Goal: Information Seeking & Learning: Learn about a topic

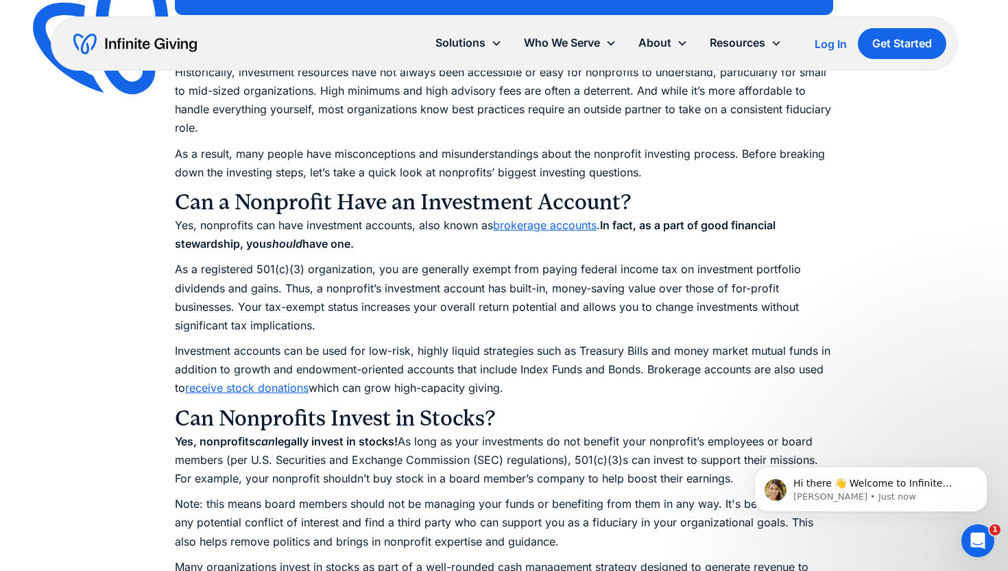
scroll to position [1286, 0]
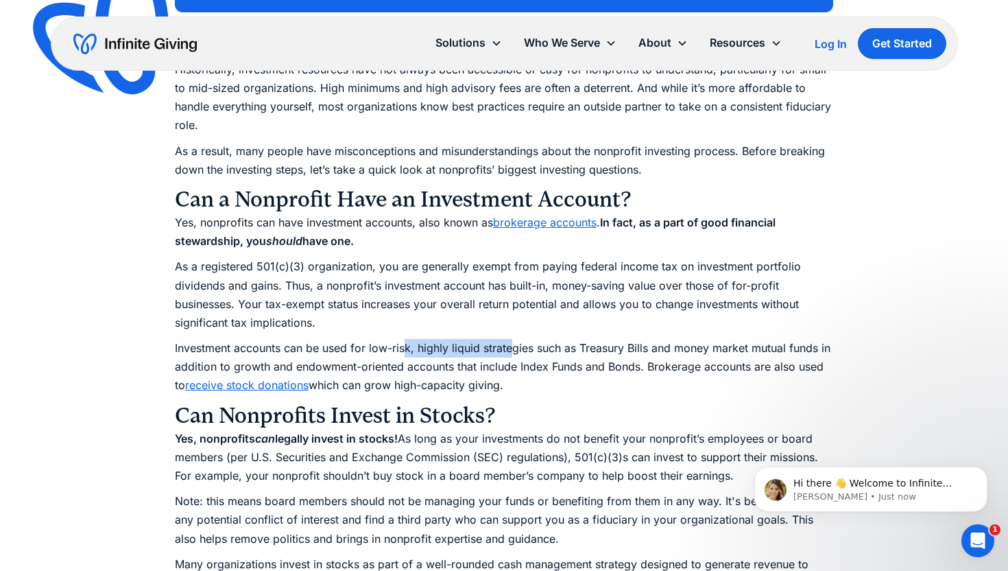
drag, startPoint x: 405, startPoint y: 346, endPoint x: 516, endPoint y: 339, distance: 111.9
click at [513, 343] on p "Investment accounts can be used for low-risk, highly liquid strategies such as …" at bounding box center [504, 367] width 658 height 56
click at [516, 339] on p "Investment accounts can be used for low-risk, highly liquid strategies such as …" at bounding box center [504, 367] width 658 height 56
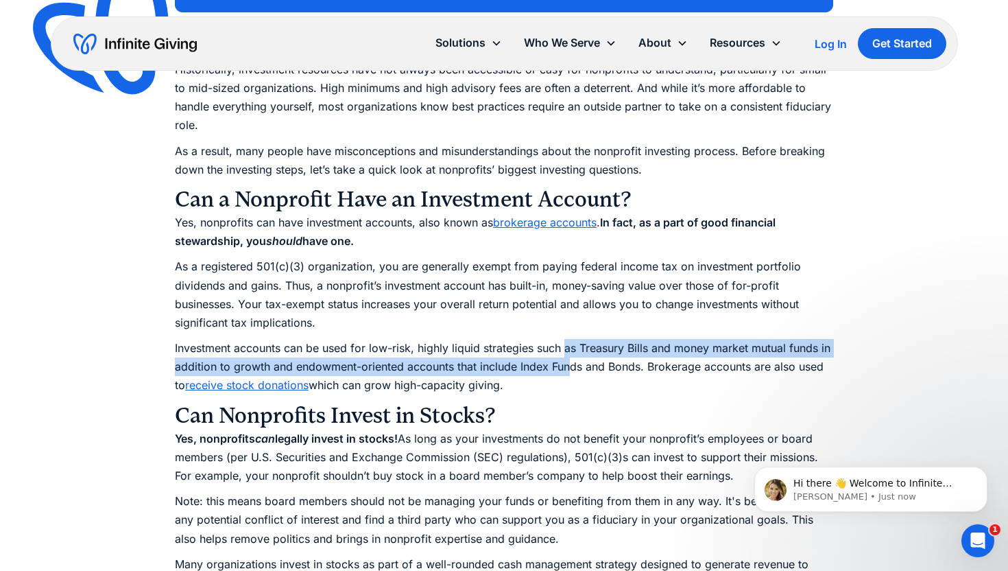
drag, startPoint x: 565, startPoint y: 345, endPoint x: 569, endPoint y: 363, distance: 19.0
click at [569, 363] on p "Investment accounts can be used for low-risk, highly liquid strategies such as …" at bounding box center [504, 367] width 658 height 56
click at [567, 363] on p "Investment accounts can be used for low-risk, highly liquid strategies such as …" at bounding box center [504, 367] width 658 height 56
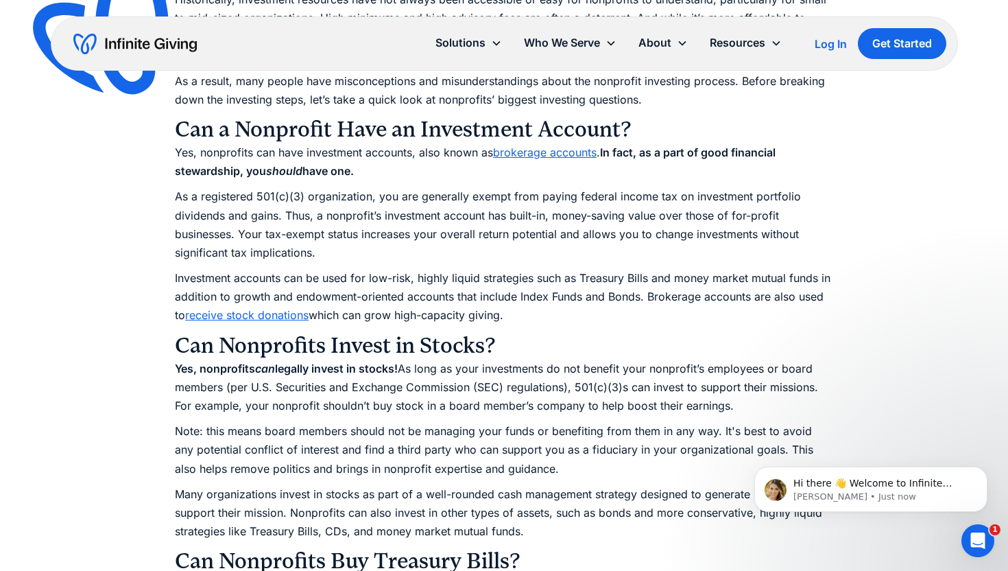
scroll to position [1360, 0]
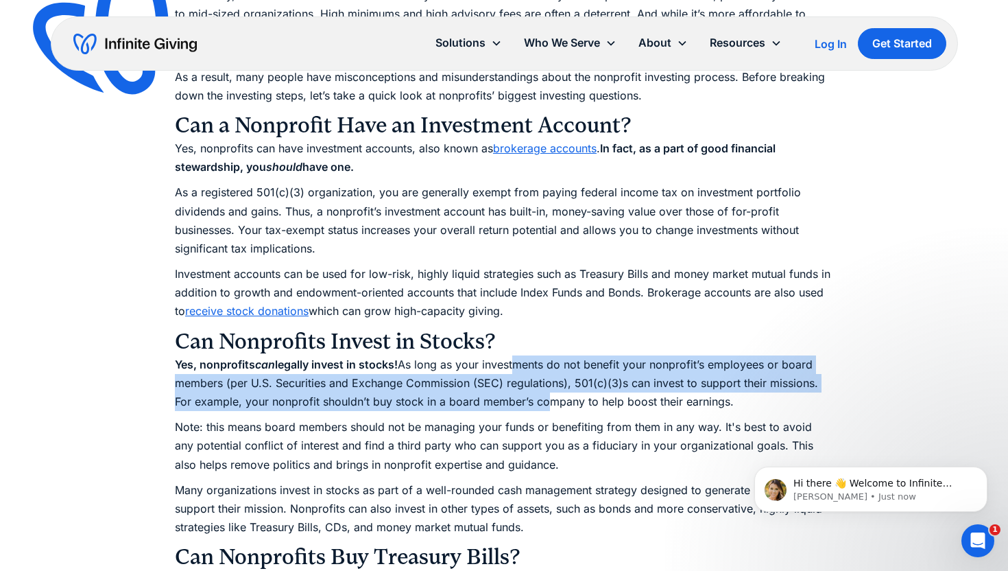
drag, startPoint x: 522, startPoint y: 371, endPoint x: 547, endPoint y: 392, distance: 32.6
click at [549, 394] on p "Yes, nonprofits can legally invest in stocks! As long as your investments do no…" at bounding box center [504, 383] width 658 height 56
click at [547, 392] on p "Yes, nonprofits can legally invest in stocks! As long as your investments do no…" at bounding box center [504, 383] width 658 height 56
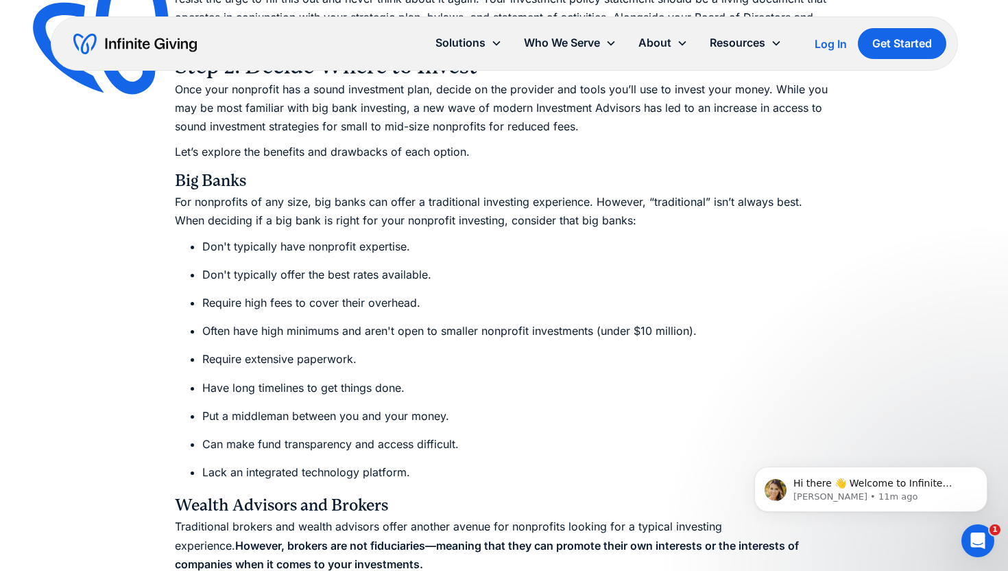
scroll to position [4942, 0]
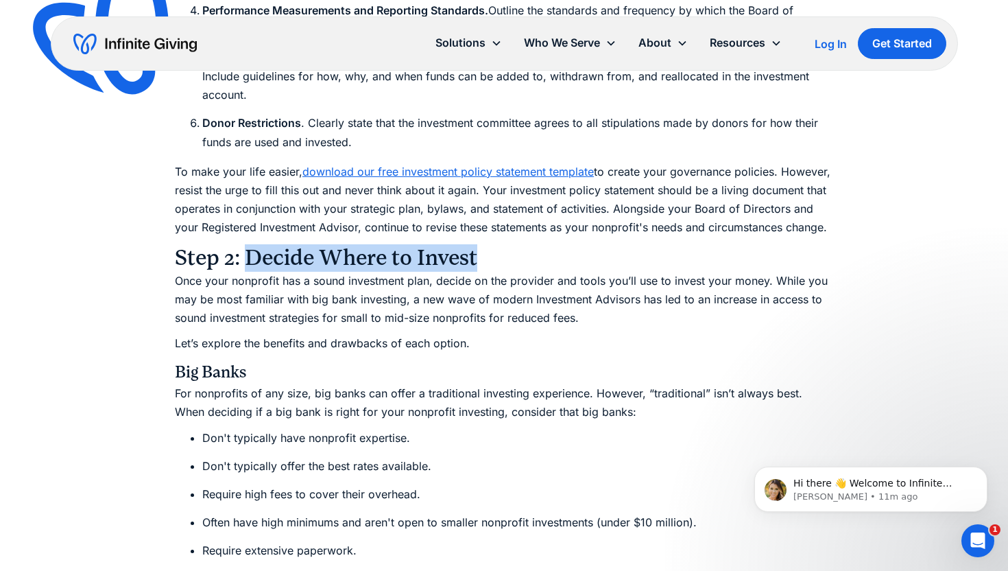
drag, startPoint x: 247, startPoint y: 243, endPoint x: 551, endPoint y: 241, distance: 304.5
click at [552, 244] on h3 "Step 2: Decide Where to Invest" at bounding box center [504, 257] width 658 height 27
copy h3 "Decide Where to Invest"
click at [277, 284] on p "Once your nonprofit has a sound investment plan, decide on the provider and too…" at bounding box center [504, 300] width 658 height 56
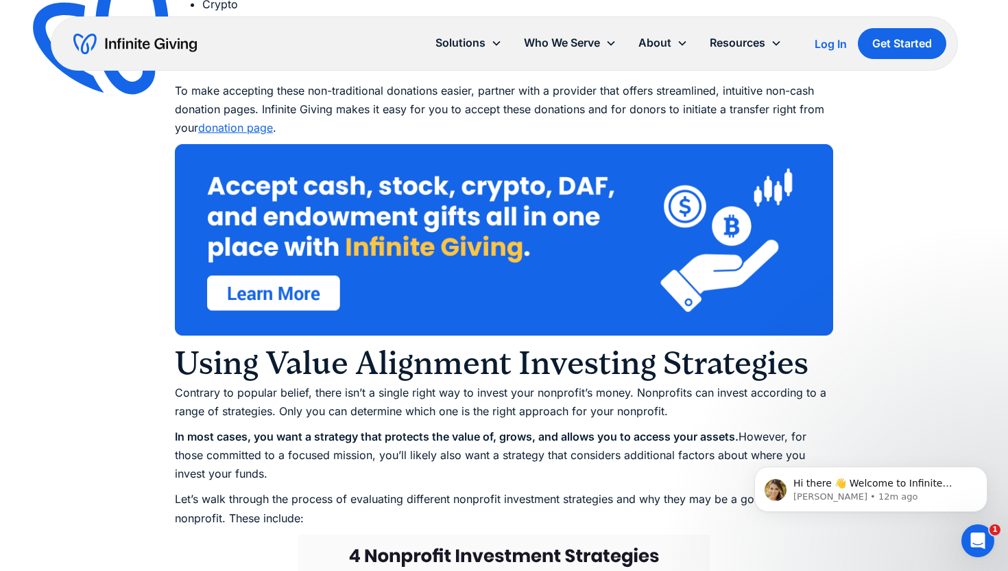
scroll to position [8864, 0]
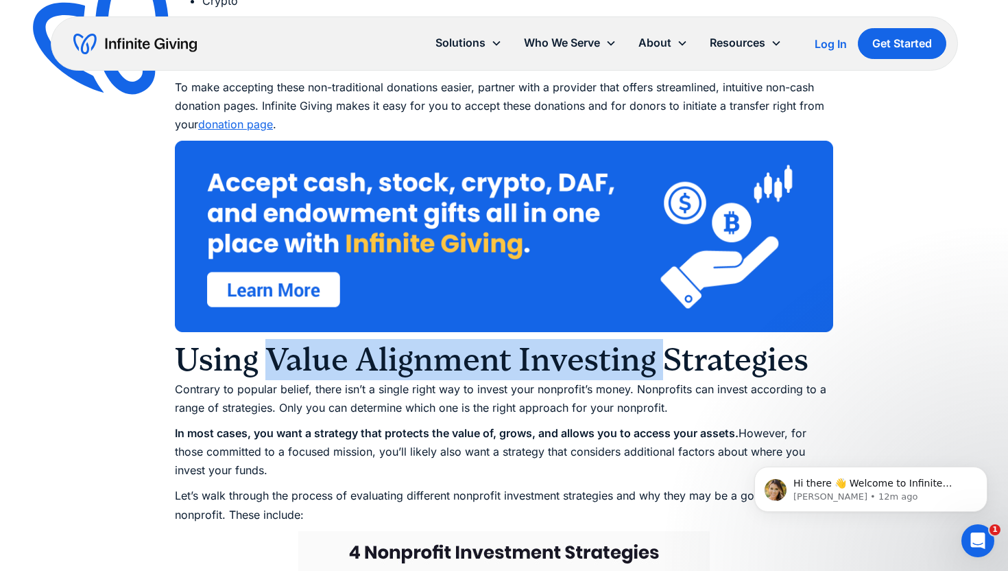
drag, startPoint x: 268, startPoint y: 345, endPoint x: 657, endPoint y: 344, distance: 388.8
click at [657, 344] on h2 "Using Value Alignment Investing Strategies" at bounding box center [504, 359] width 658 height 41
copy h2 "Value Alignment Investing"
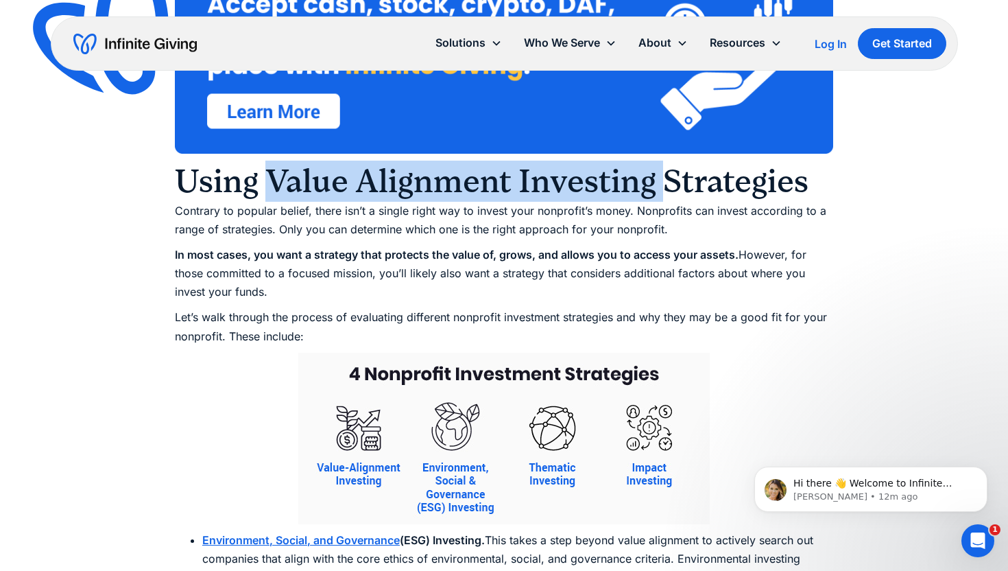
scroll to position [9038, 0]
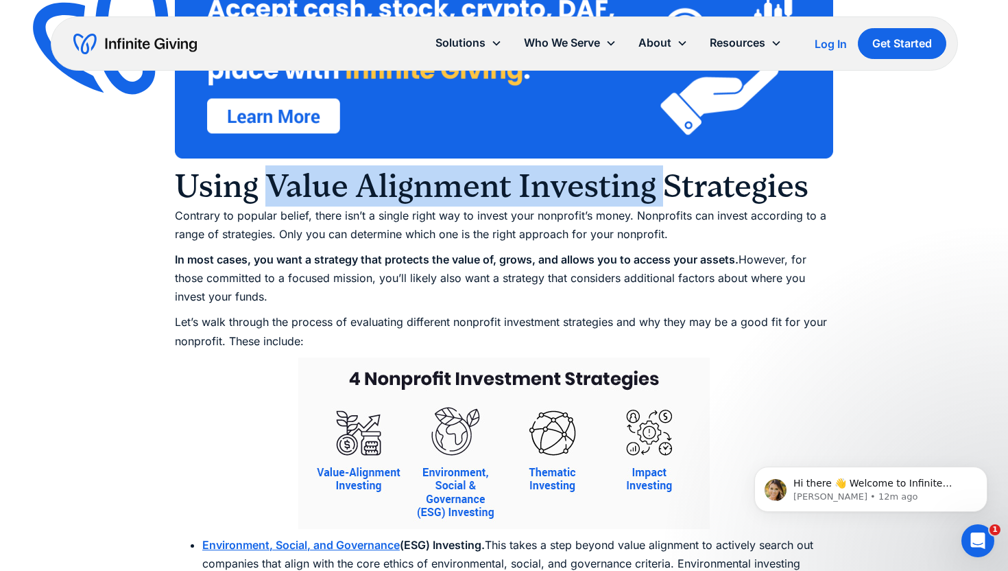
click at [605, 185] on h2 "Using Value Alignment Investing Strategies" at bounding box center [504, 185] width 658 height 41
drag, startPoint x: 274, startPoint y: 167, endPoint x: 816, endPoint y: 171, distance: 542.4
click at [817, 172] on h2 "Using Value Alignment Investing Strategies" at bounding box center [504, 185] width 658 height 41
copy h2 "Value Alignment Investing Strategies"
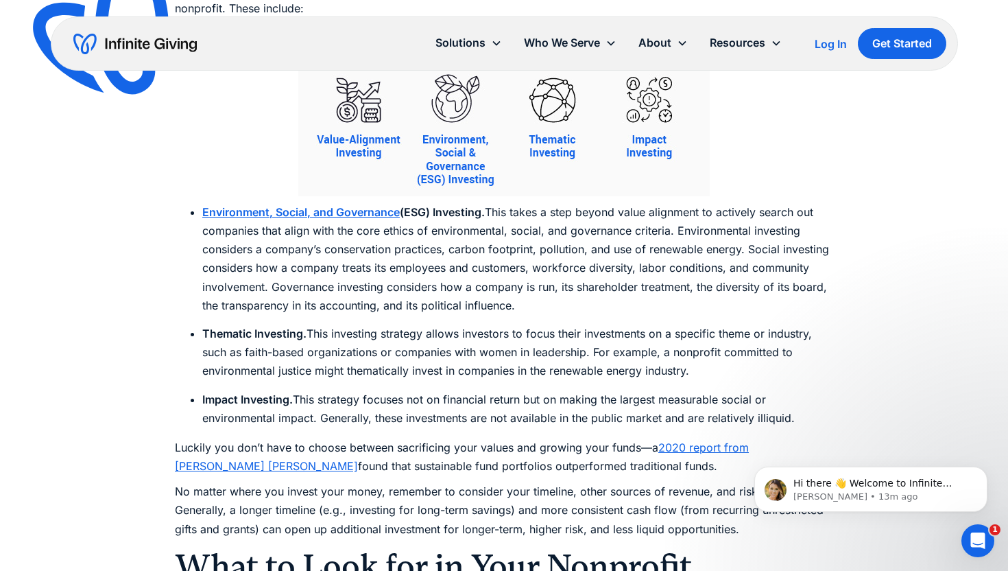
scroll to position [9391, 0]
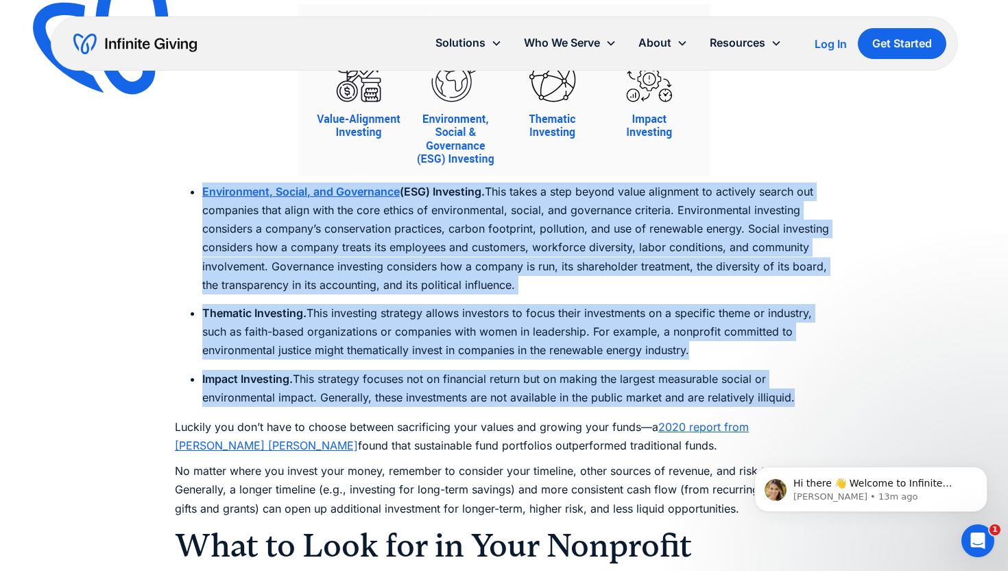
drag, startPoint x: 798, startPoint y: 383, endPoint x: 203, endPoint y: 177, distance: 629.1
click at [203, 182] on ul "Environment, Social, and Governance (ESG) Investing. This takes a step beyond v…" at bounding box center [504, 294] width 658 height 224
copy ul "Loremipsumd, Sitame, con Adipiscing (ELI) Seddoeius. Temp incid u labo etdolo m…"
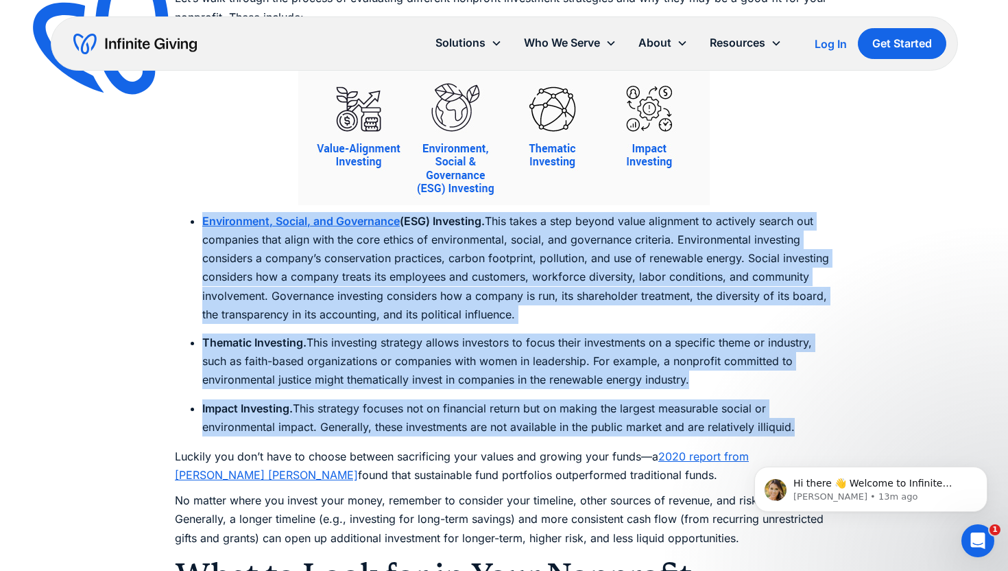
scroll to position [9359, 0]
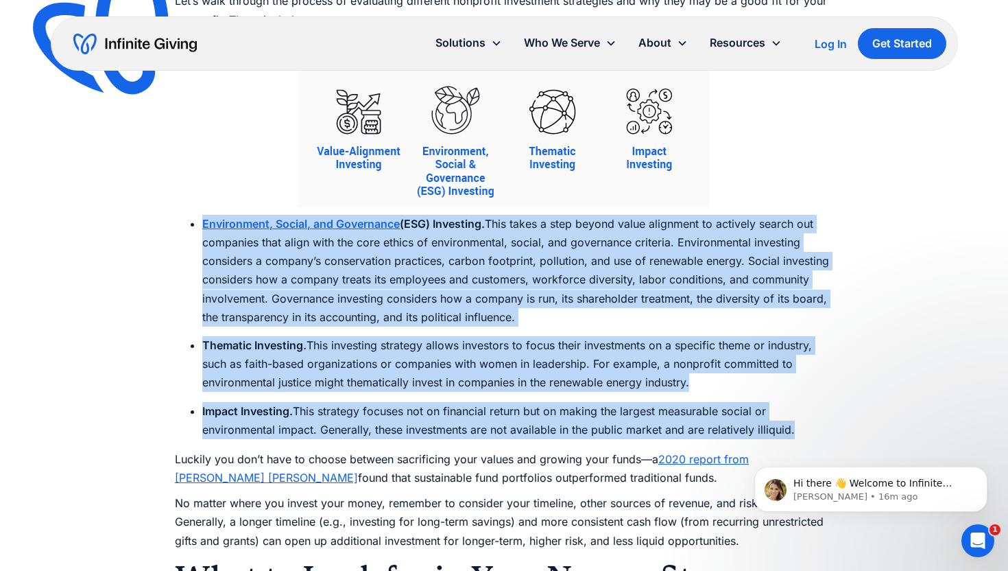
click at [468, 402] on li "Impact Investing. This strategy focuses not on financial return but on making t…" at bounding box center [517, 420] width 631 height 37
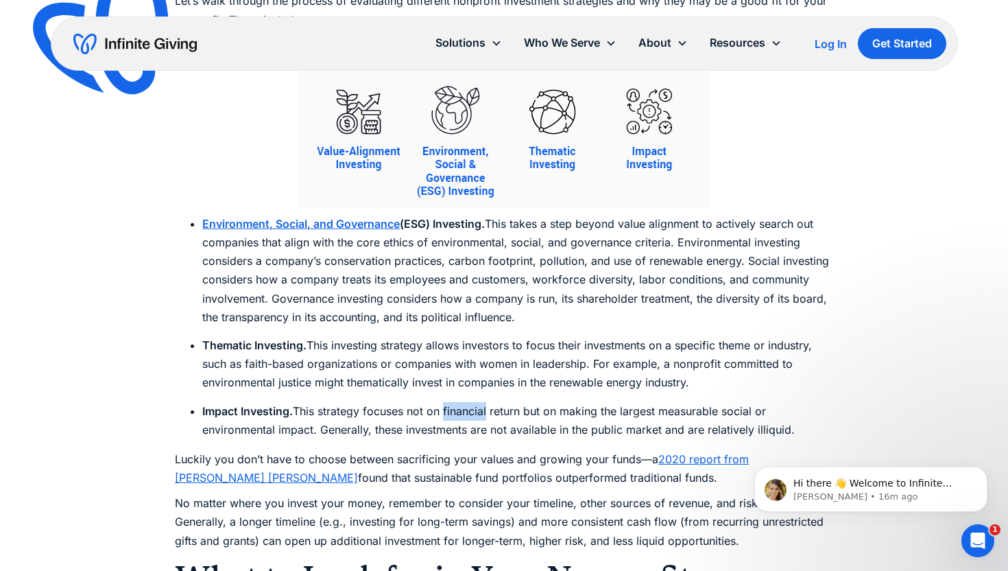
click at [468, 402] on li "Impact Investing. This strategy focuses not on financial return but on making t…" at bounding box center [517, 420] width 631 height 37
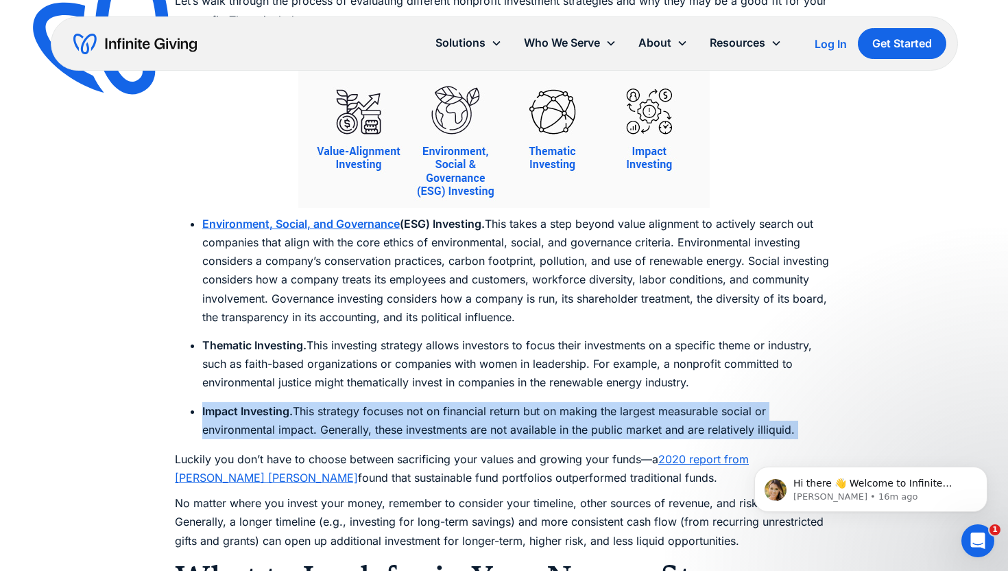
click at [468, 402] on li "Impact Investing. This strategy focuses not on financial return but on making t…" at bounding box center [517, 420] width 631 height 37
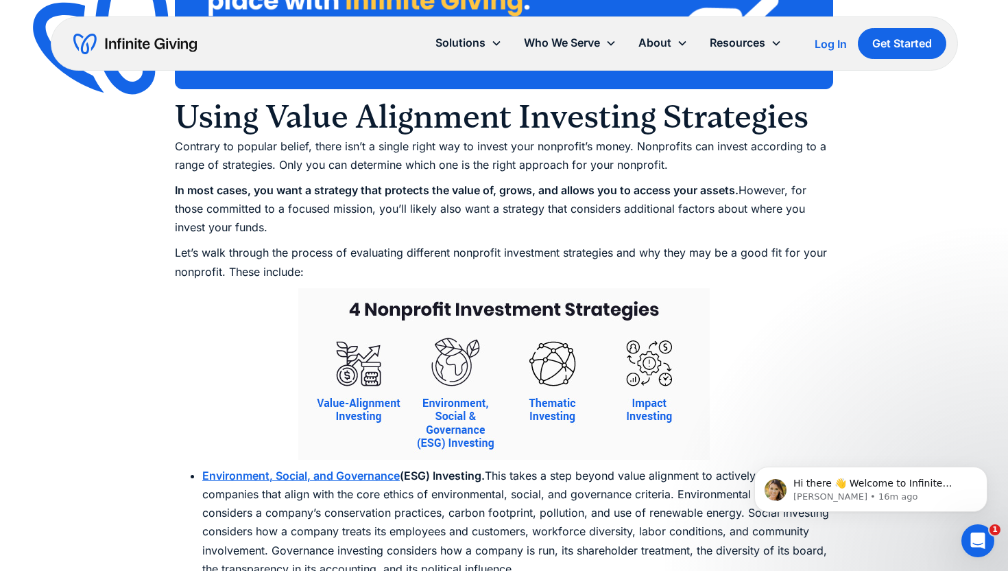
scroll to position [9090, 0]
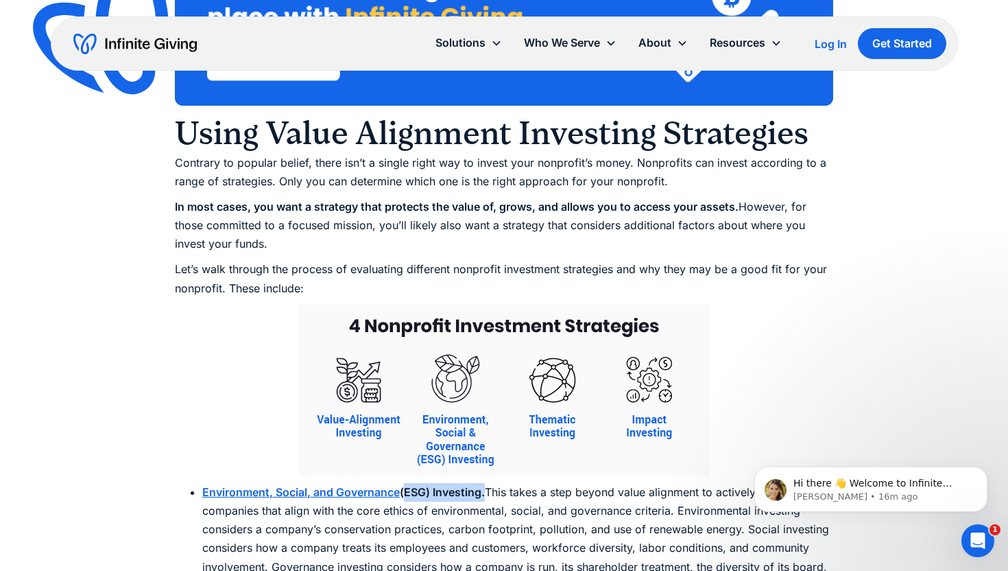
drag, startPoint x: 405, startPoint y: 470, endPoint x: 479, endPoint y: 472, distance: 74.8
click at [484, 485] on strong "(ESG) Investing." at bounding box center [442, 492] width 85 height 14
copy strong "(ESG) Investing"
drag, startPoint x: 202, startPoint y: 475, endPoint x: 483, endPoint y: 472, distance: 281.9
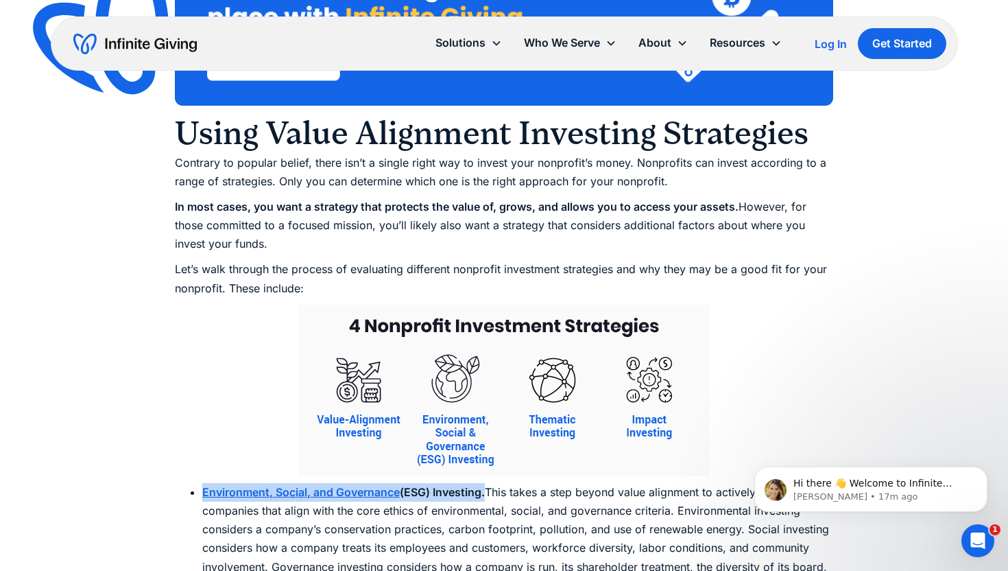
copy li "Environment, Social, and Governance (ESG) Investing"
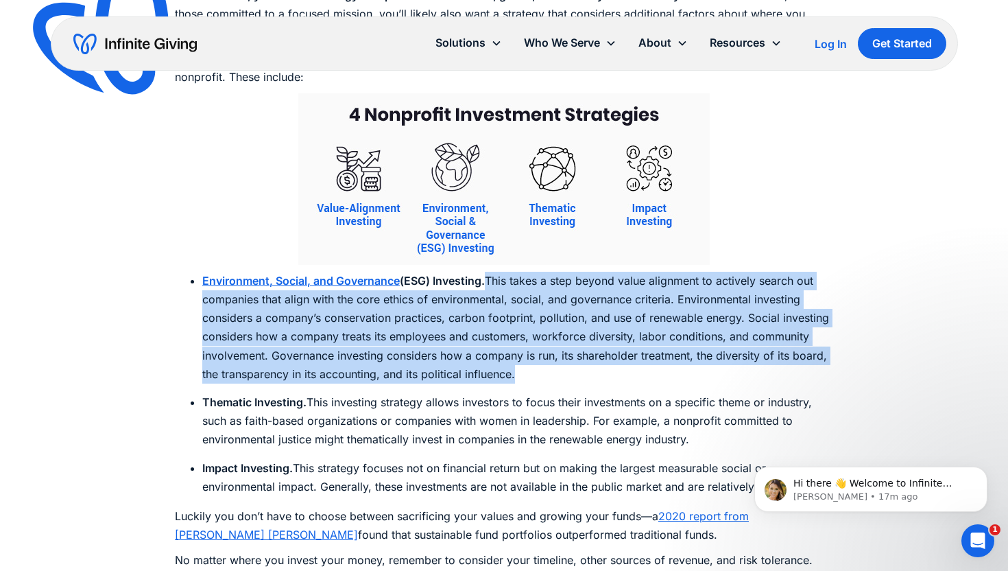
drag, startPoint x: 491, startPoint y: 261, endPoint x: 556, endPoint y: 348, distance: 108.2
click at [556, 348] on li "Environment, Social, and Governance (ESG) Investing. This takes a step beyond v…" at bounding box center [517, 328] width 631 height 112
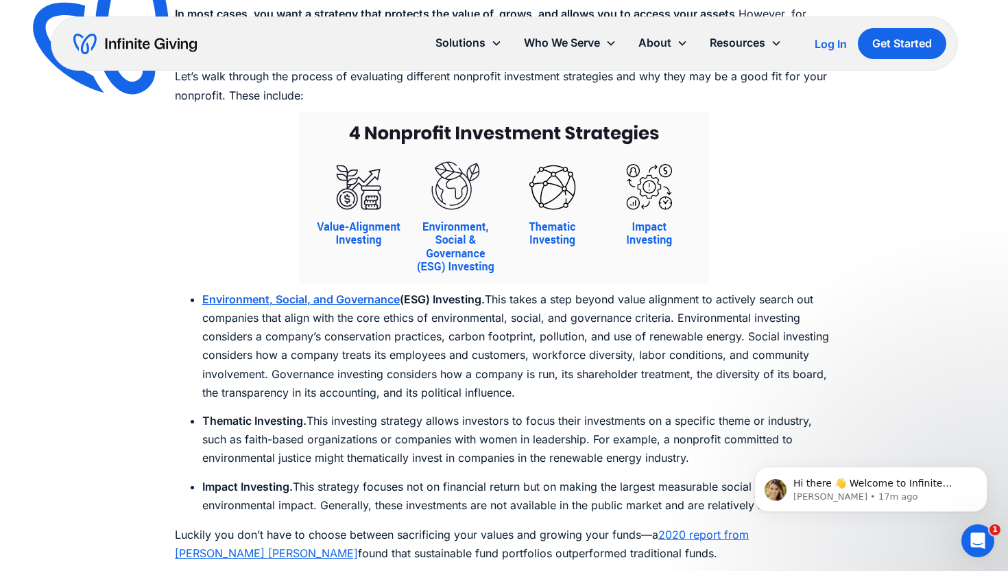
scroll to position [9271, 0]
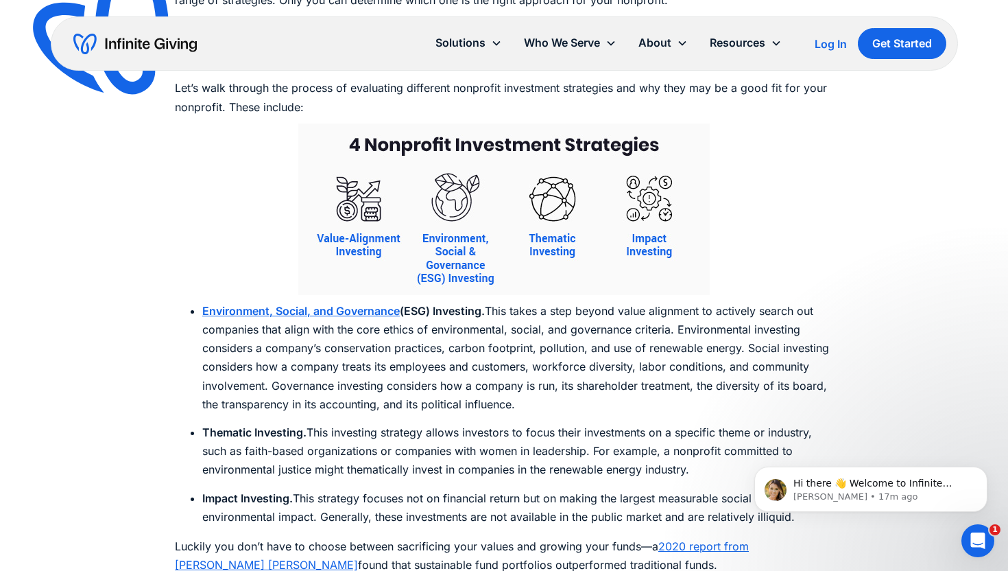
drag, startPoint x: 627, startPoint y: 392, endPoint x: 645, endPoint y: 372, distance: 27.2
click at [645, 372] on li "Environment, Social, and Governance (ESG) Investing. This takes a step beyond v…" at bounding box center [517, 358] width 631 height 112
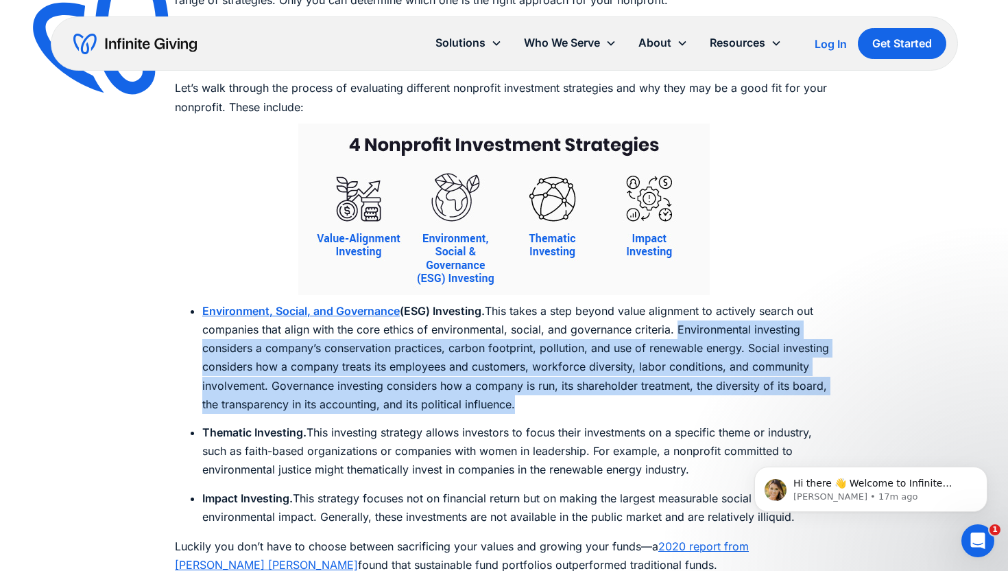
copy li "Environmental investing considers a company’s conservation practices, carbon fo…"
drag, startPoint x: 675, startPoint y: 310, endPoint x: 663, endPoint y: 379, distance: 69.7
click at [663, 379] on li "Environment, Social, and Governance (ESG) Investing. This takes a step beyond v…" at bounding box center [517, 358] width 631 height 112
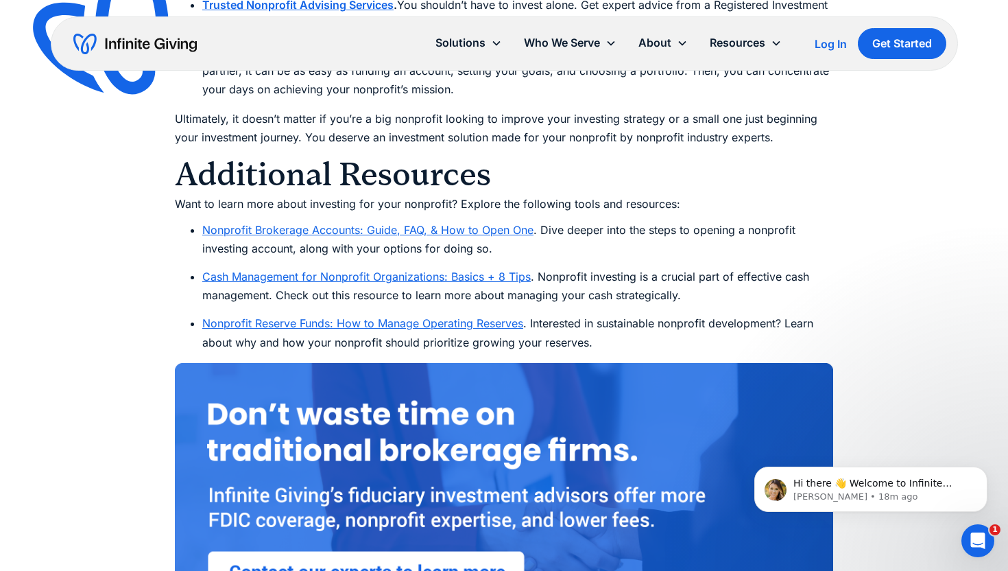
scroll to position [10276, 0]
